Goal: Task Accomplishment & Management: Manage account settings

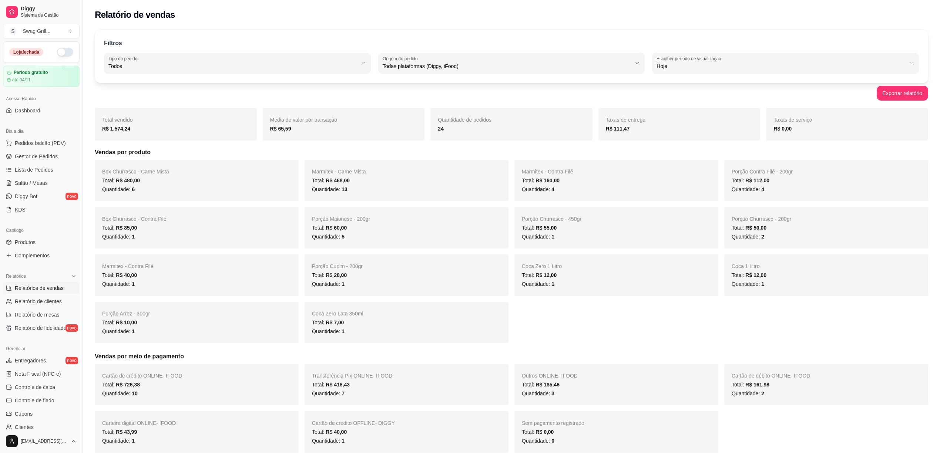
select select "ALL"
select select "0"
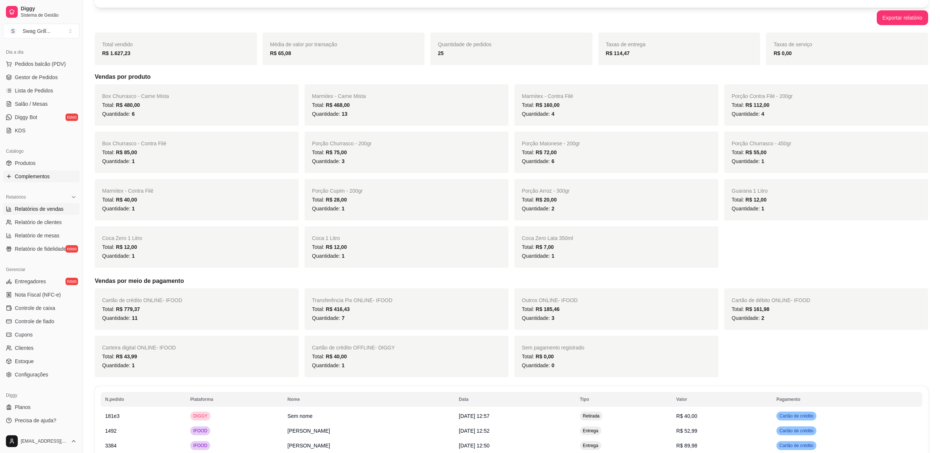
scroll to position [98, 0]
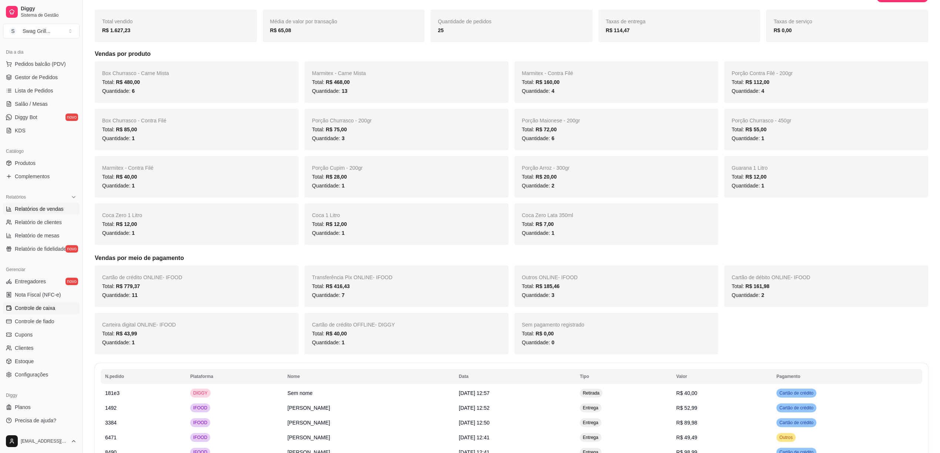
click at [44, 311] on span "Controle de caixa" at bounding box center [35, 307] width 40 height 7
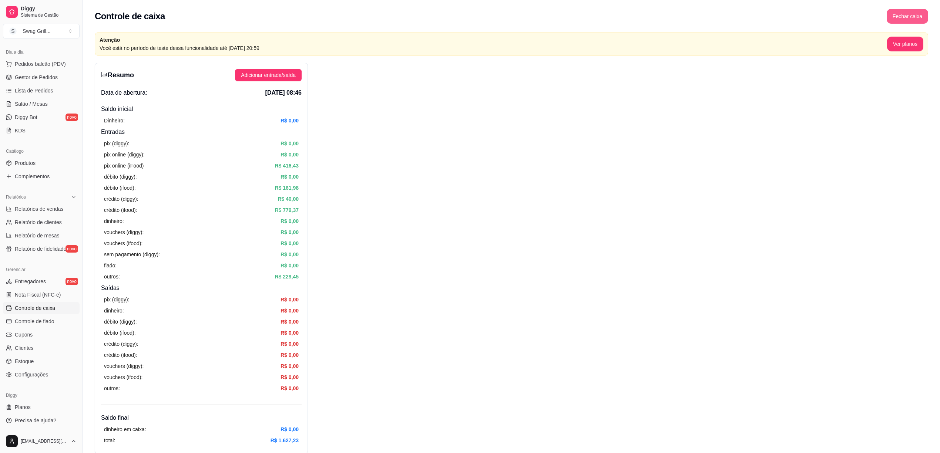
click at [902, 17] on button "Fechar caixa" at bounding box center [906, 16] width 41 height 15
click at [905, 62] on span "Não" at bounding box center [910, 66] width 10 height 8
click at [274, 78] on span "Adicionar entrada/saída" at bounding box center [268, 75] width 55 height 8
drag, startPoint x: 114, startPoint y: 166, endPoint x: 303, endPoint y: 204, distance: 192.2
click at [303, 204] on div "Resumo Adicionar entrada/saída Data de abertura: 5 de out de 2025 às 08:46 Sald…" at bounding box center [201, 258] width 213 height 391
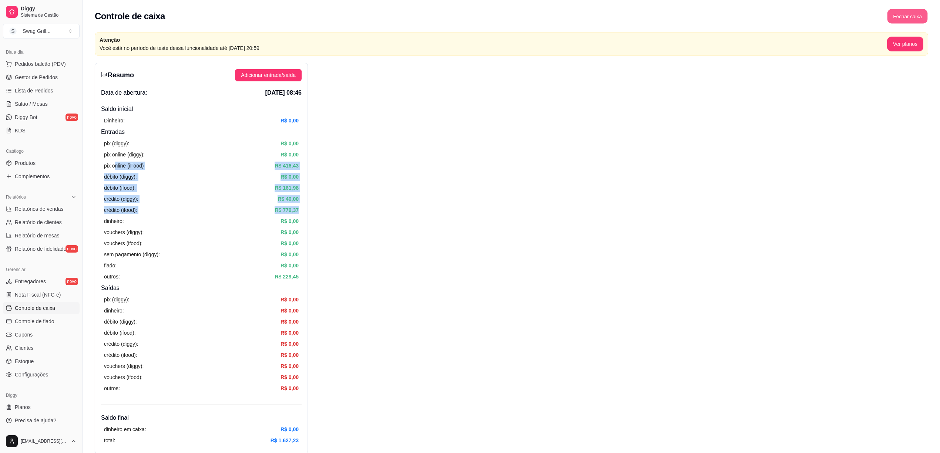
click at [908, 20] on button "Fechar caixa" at bounding box center [907, 16] width 40 height 14
click at [925, 62] on span "Sim" at bounding box center [927, 66] width 9 height 8
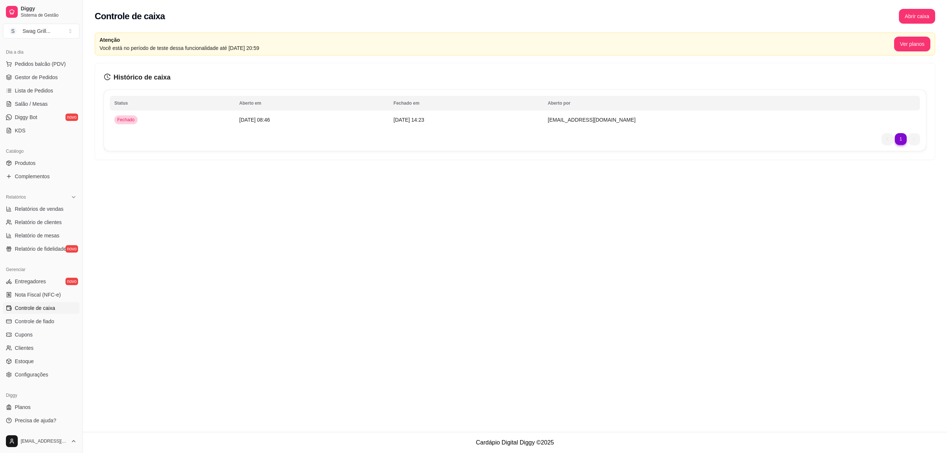
click at [323, 211] on div "Controle de caixa Abrir caixa Atenção Você está no período de teste dessa funci…" at bounding box center [515, 216] width 864 height 432
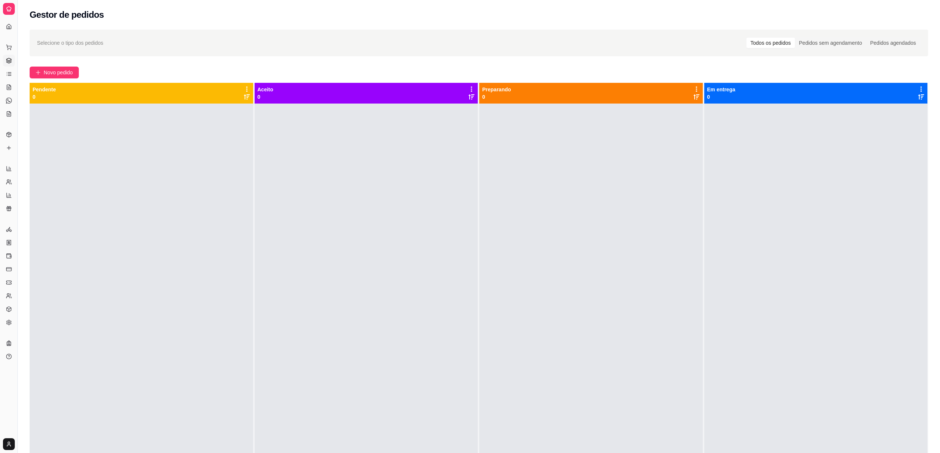
click at [721, 183] on div at bounding box center [815, 330] width 223 height 453
click at [196, 263] on div at bounding box center [141, 330] width 223 height 453
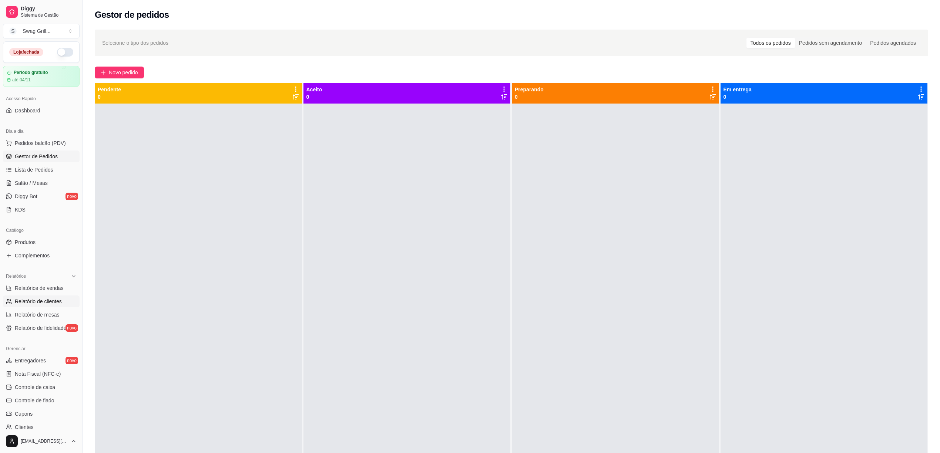
scroll to position [49, 0]
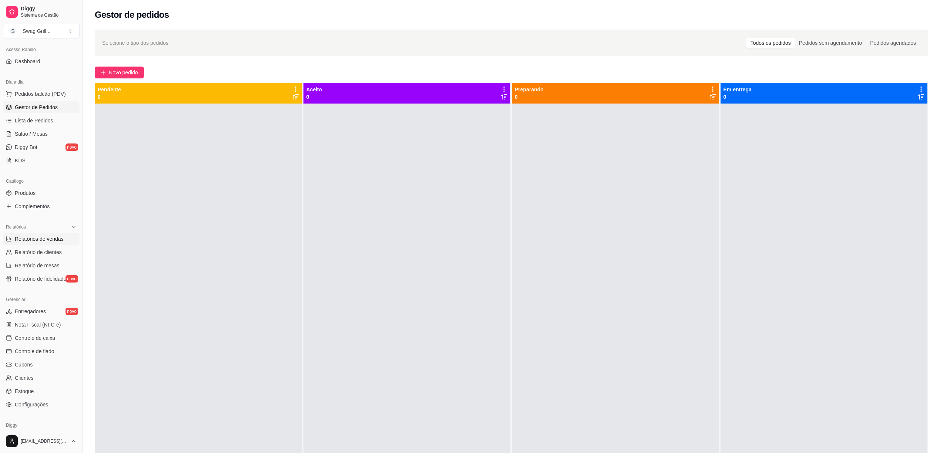
click at [55, 240] on span "Relatórios de vendas" at bounding box center [39, 238] width 49 height 7
select select "ALL"
select select "0"
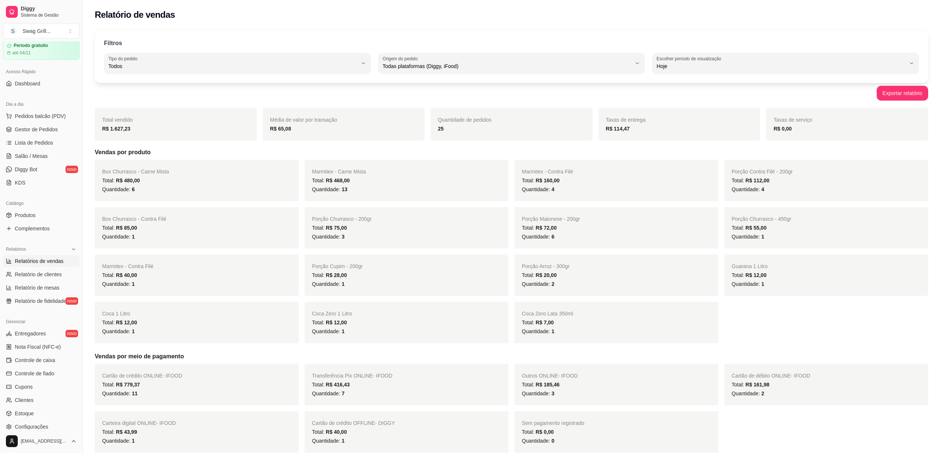
scroll to position [49, 0]
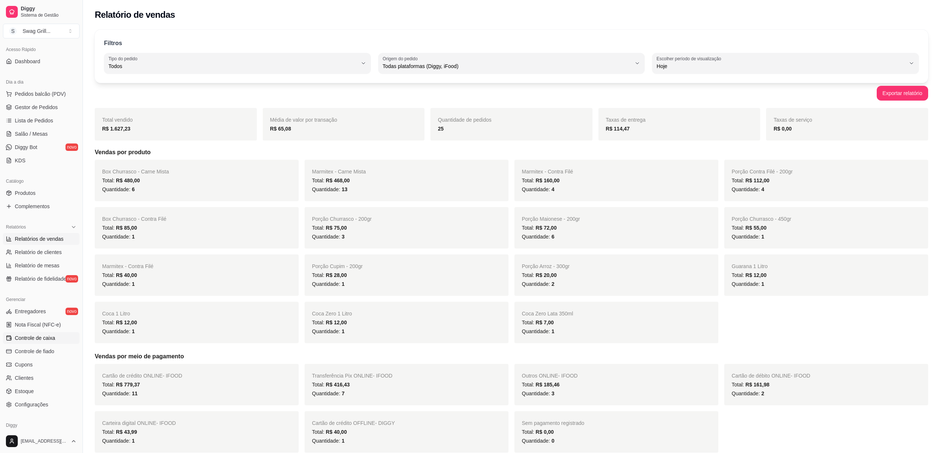
click at [42, 338] on span "Controle de caixa" at bounding box center [35, 337] width 40 height 7
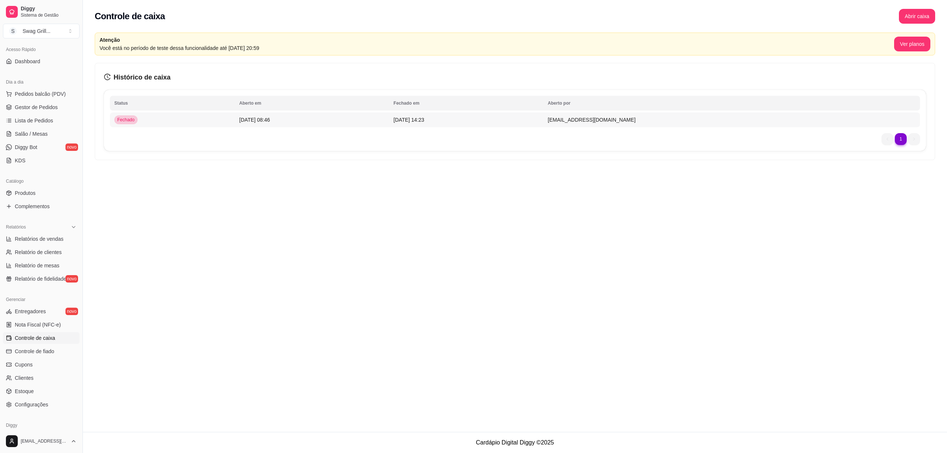
click at [251, 117] on span "[DATE] 08:46" at bounding box center [254, 120] width 31 height 6
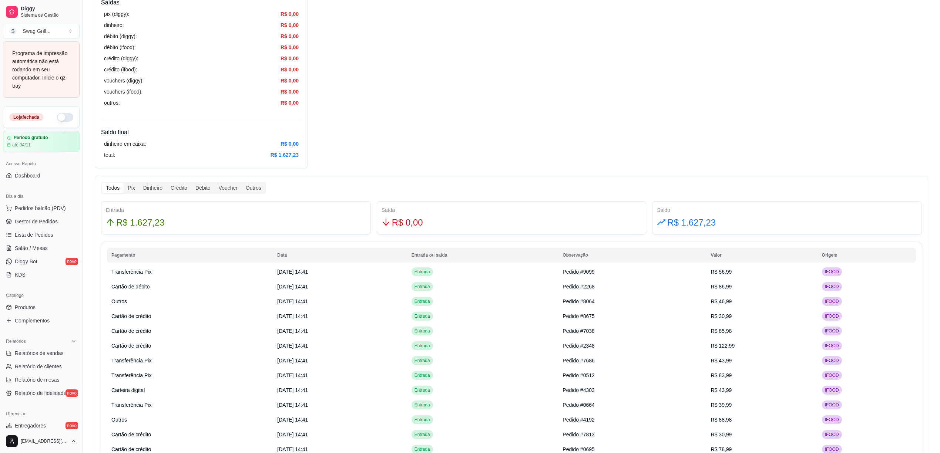
scroll to position [296, 0]
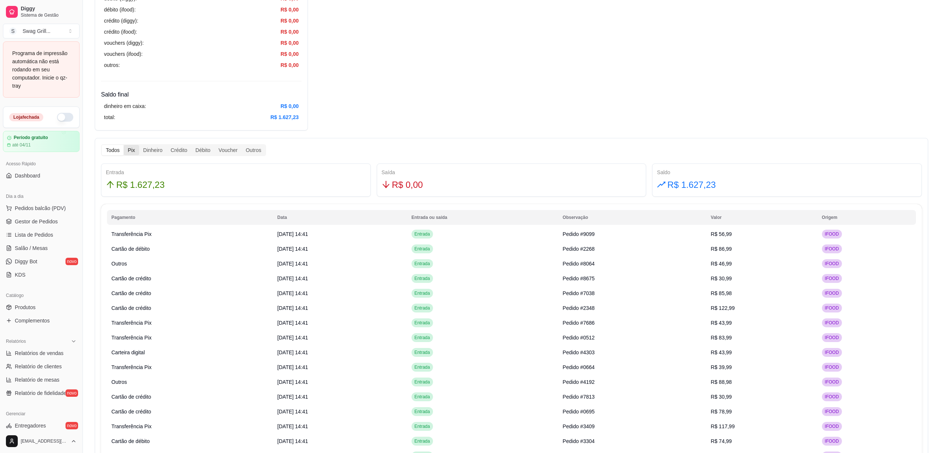
click at [131, 149] on div "Pix" at bounding box center [131, 150] width 15 height 10
click at [124, 145] on input "Pix" at bounding box center [124, 145] width 0 height 0
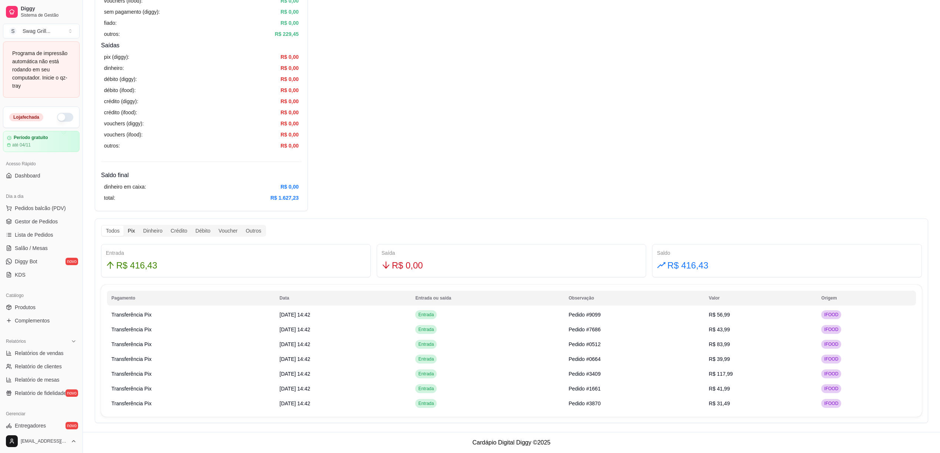
scroll to position [216, 0]
click at [148, 230] on div "Dinheiro" at bounding box center [152, 231] width 27 height 10
click at [139, 226] on input "Dinheiro" at bounding box center [139, 226] width 0 height 0
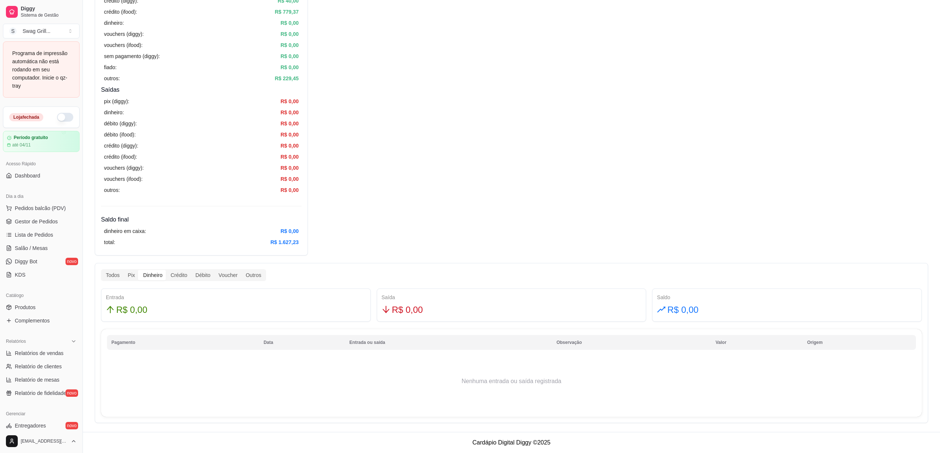
scroll to position [172, 0]
click at [176, 273] on div "Crédito" at bounding box center [178, 275] width 25 height 10
click at [200, 274] on div "Débito" at bounding box center [202, 275] width 23 height 10
click at [191, 270] on input "Débito" at bounding box center [191, 270] width 0 height 0
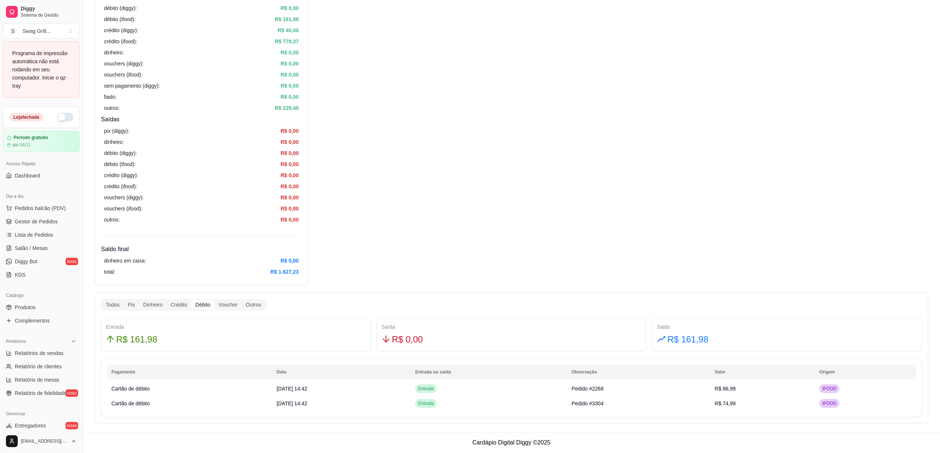
scroll to position [142, 0]
click at [233, 304] on div "Voucher" at bounding box center [228, 305] width 27 height 10
click at [215, 300] on input "Voucher" at bounding box center [215, 300] width 0 height 0
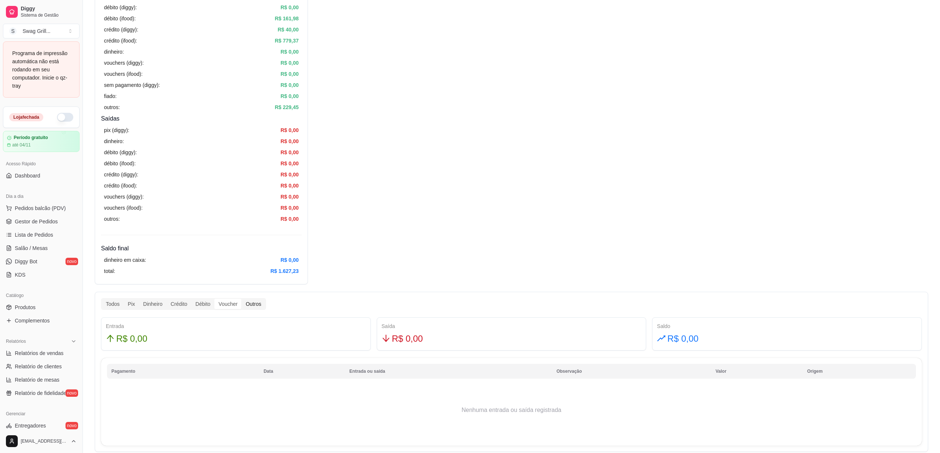
click at [255, 307] on div "Outros" at bounding box center [254, 304] width 24 height 10
click at [242, 299] on input "Outros" at bounding box center [242, 299] width 0 height 0
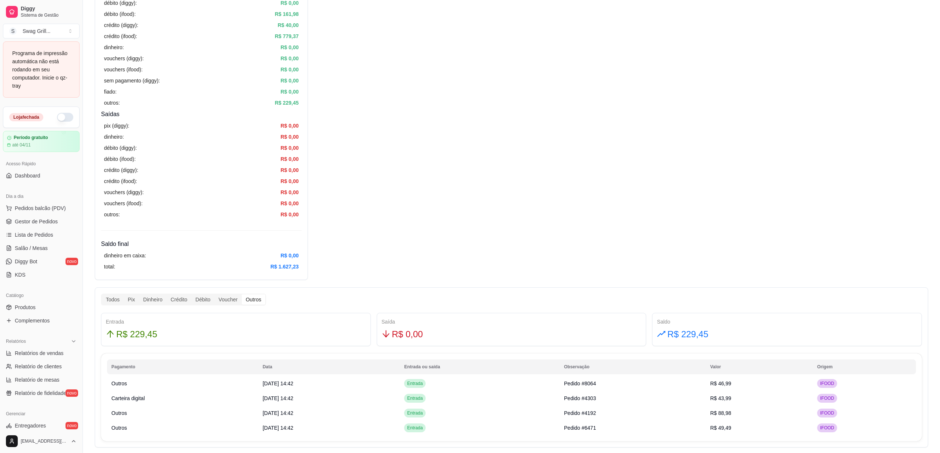
scroll to position [122, 0]
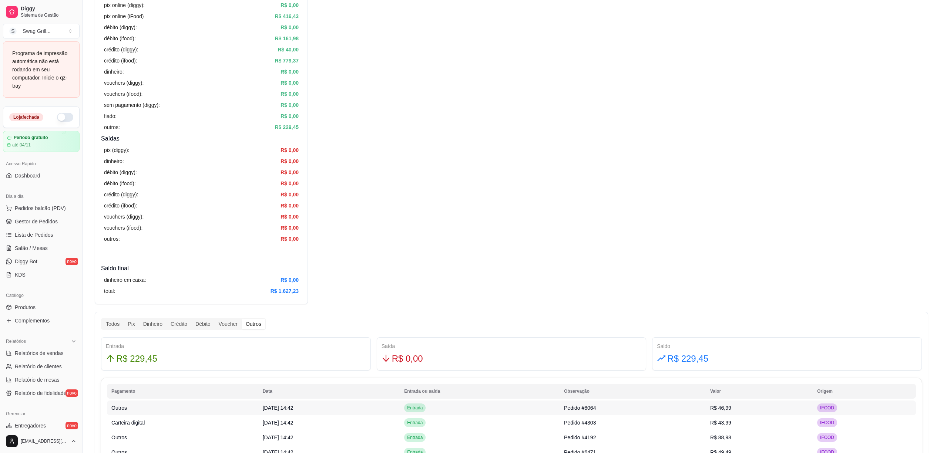
click at [117, 401] on td "Outros" at bounding box center [182, 408] width 151 height 15
click at [135, 425] on span "Carteira digital" at bounding box center [127, 423] width 33 height 6
click at [331, 427] on td "[DATE] 14:42" at bounding box center [329, 422] width 142 height 15
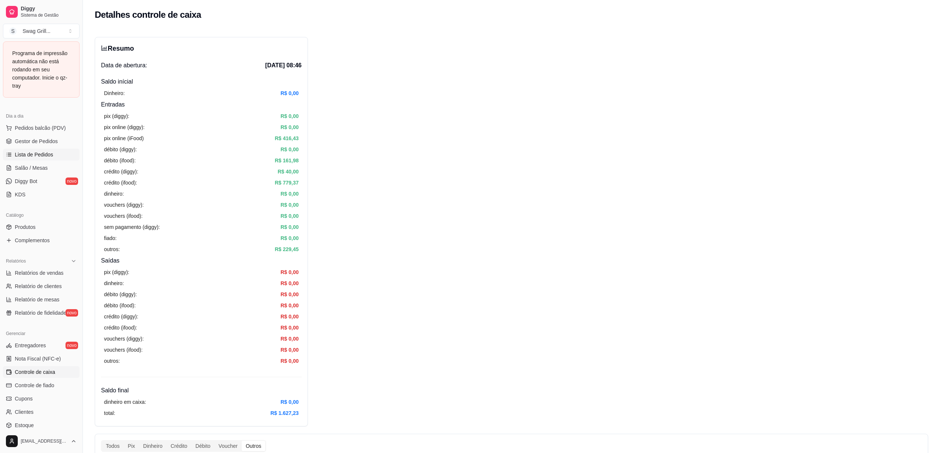
scroll to position [0, 0]
